Goal: Find specific page/section: Find specific page/section

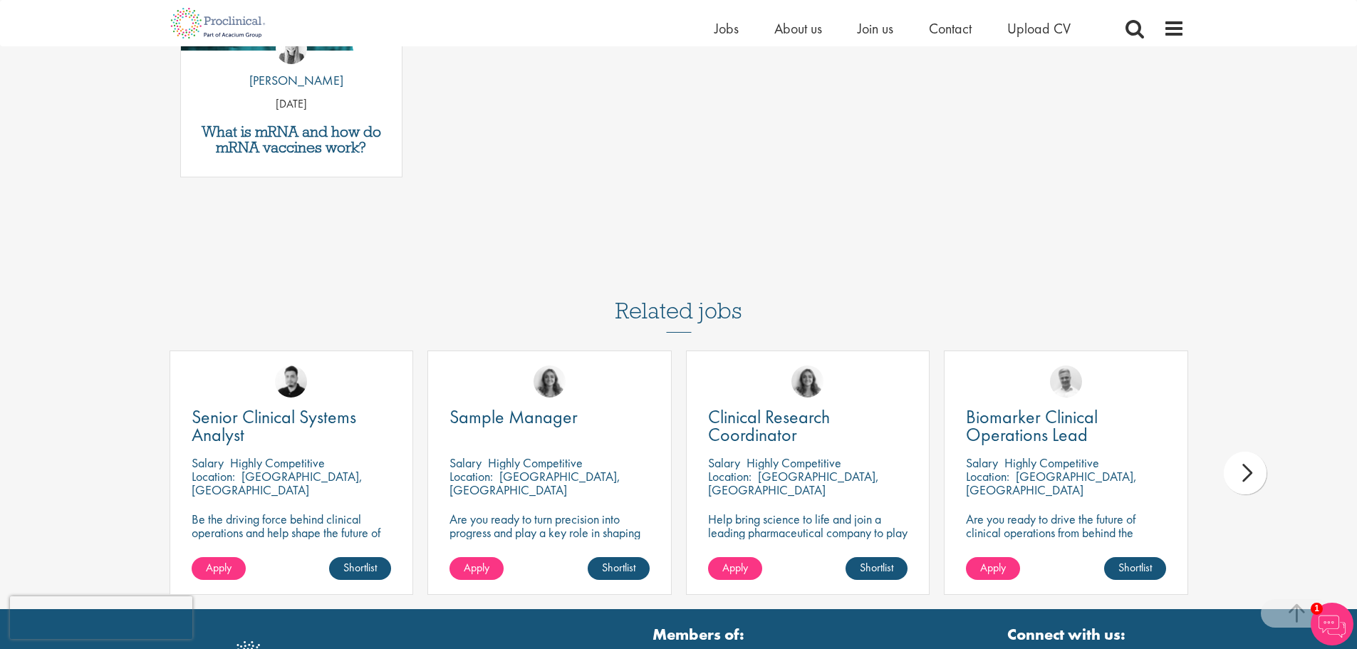
scroll to position [997, 0]
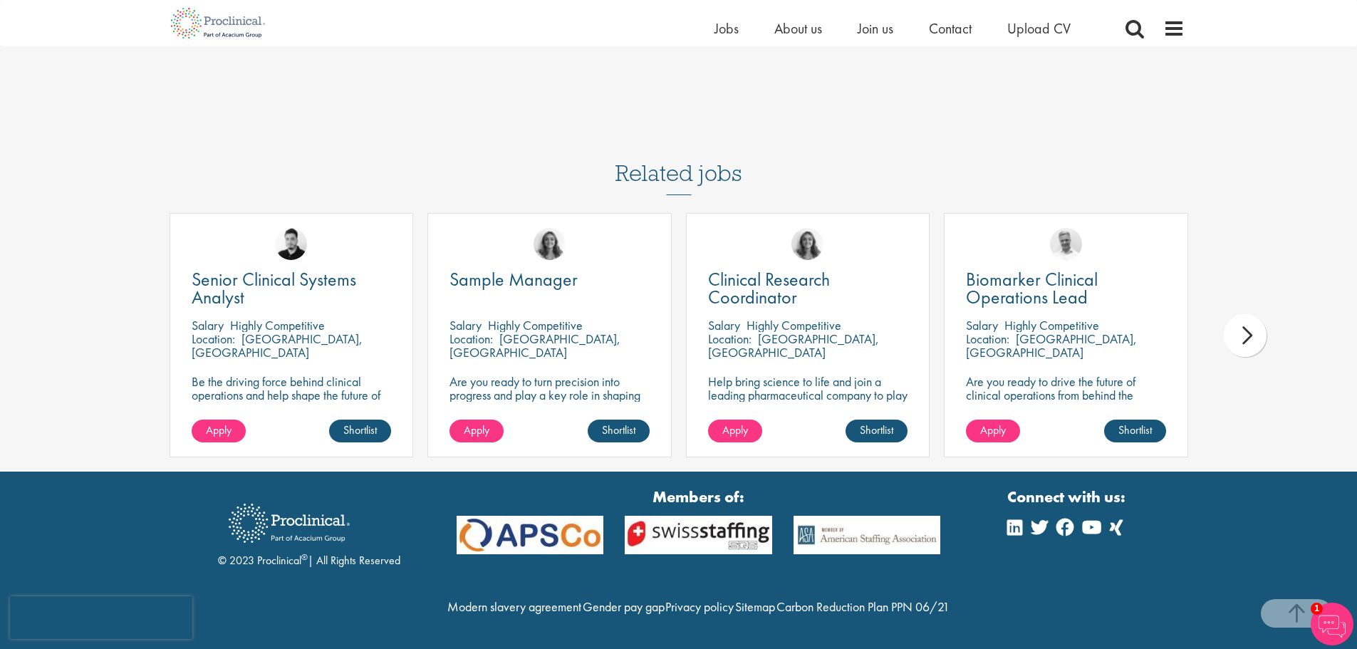
click at [1240, 314] on div "next" at bounding box center [1244, 335] width 43 height 43
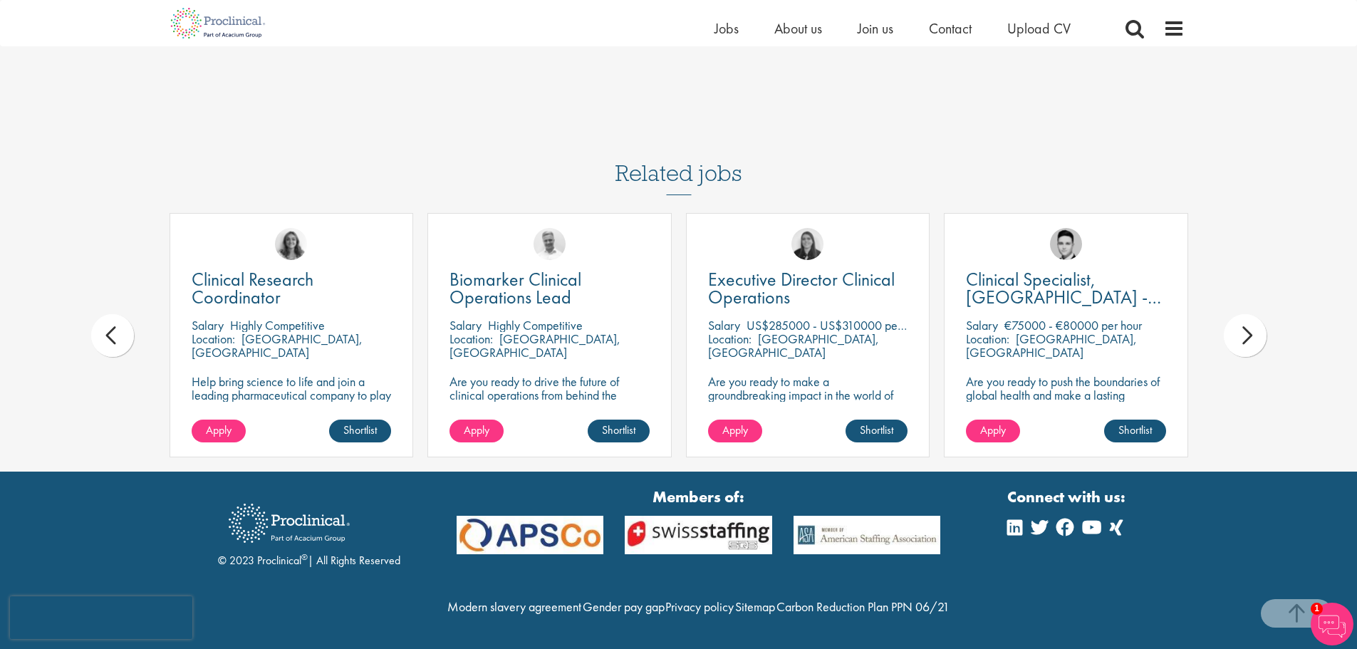
click at [1240, 314] on div "next" at bounding box center [1244, 335] width 43 height 43
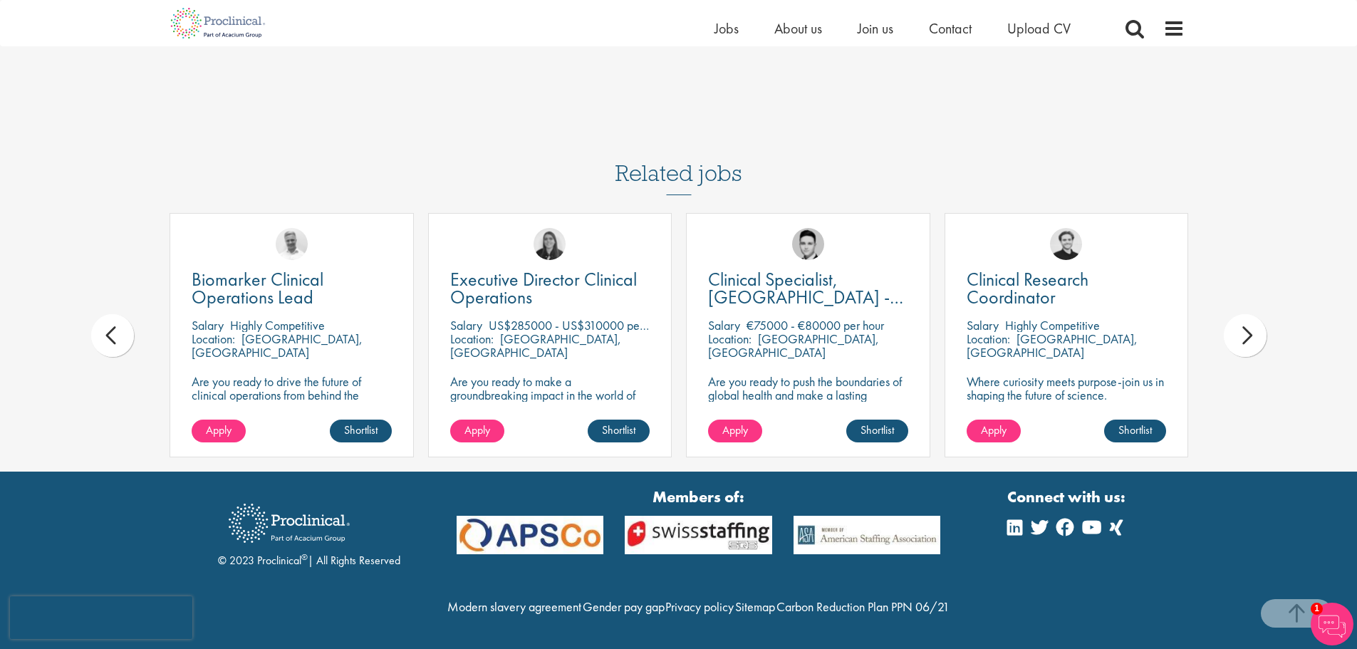
click at [1240, 314] on div "next" at bounding box center [1244, 335] width 43 height 43
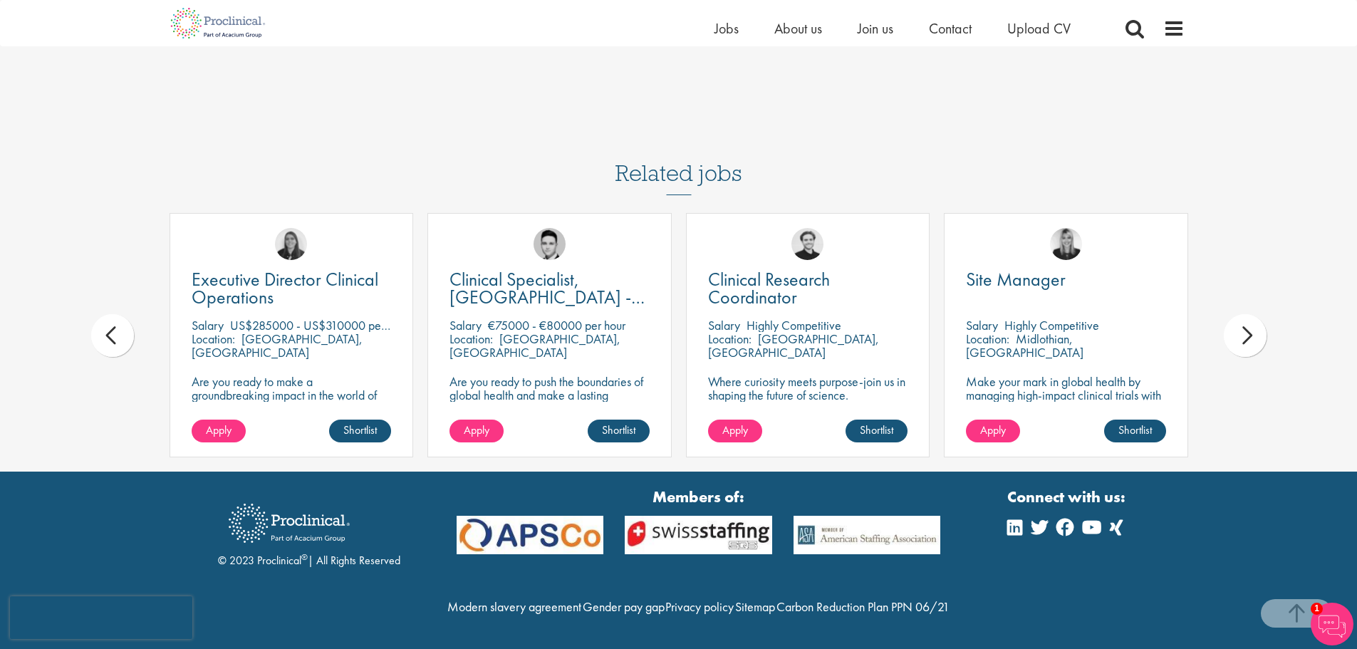
click at [1240, 314] on div "next" at bounding box center [1244, 335] width 43 height 43
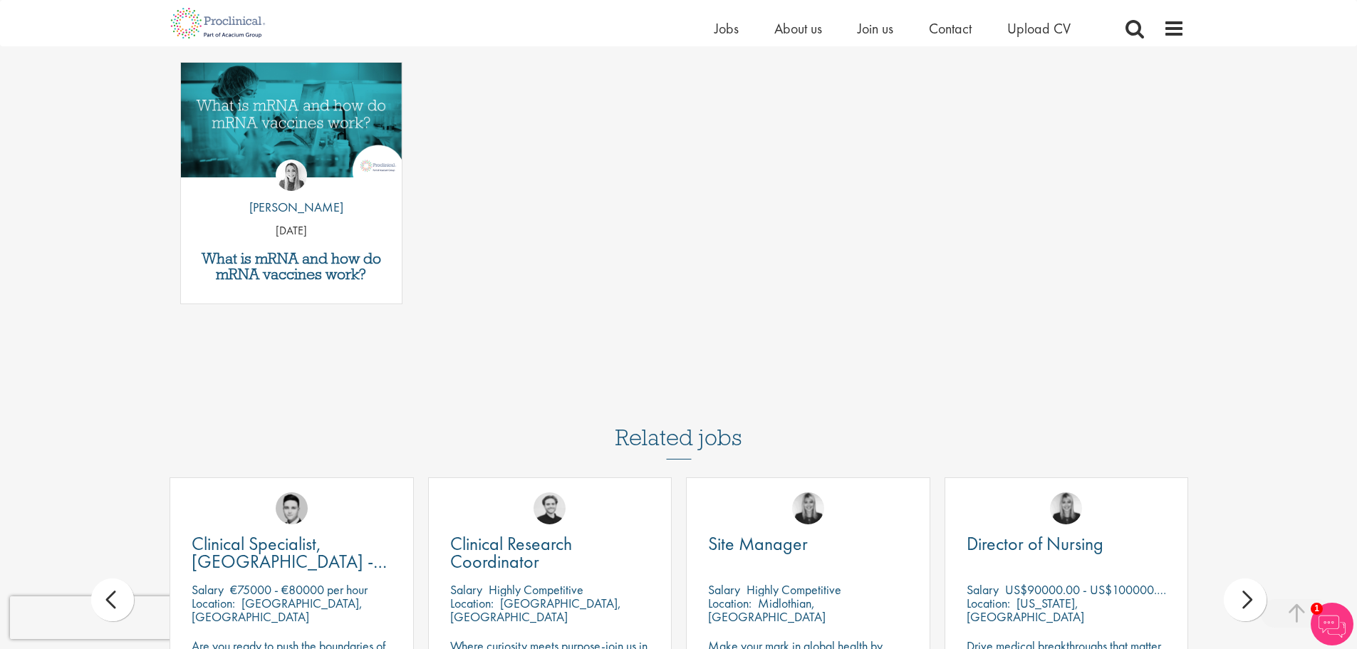
scroll to position [356, 0]
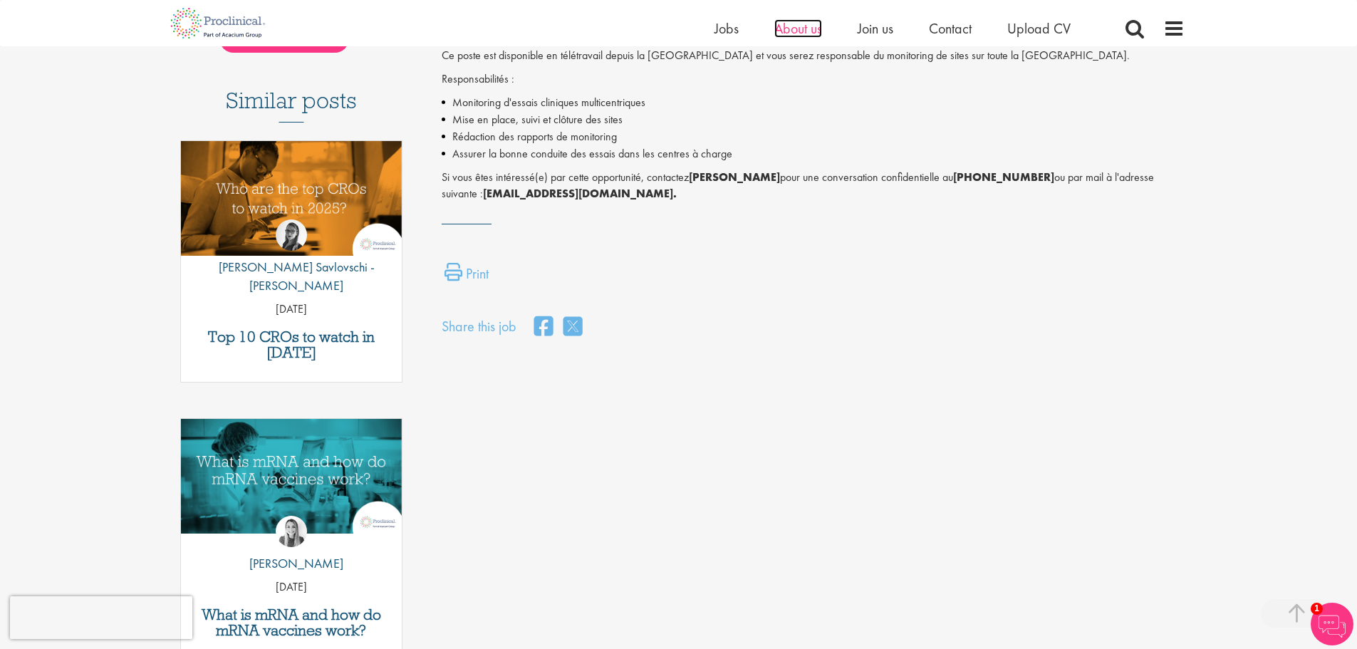
click at [805, 33] on span "About us" at bounding box center [798, 28] width 48 height 19
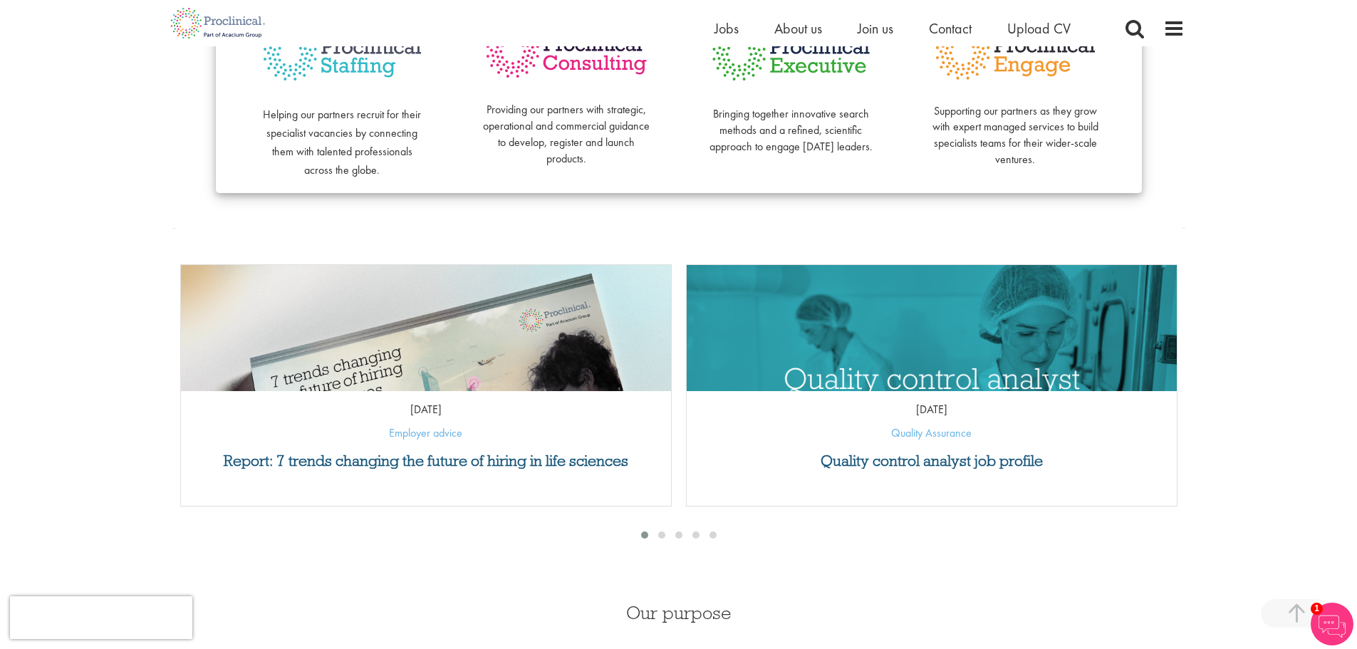
scroll to position [498, 0]
